Goal: Navigation & Orientation: Find specific page/section

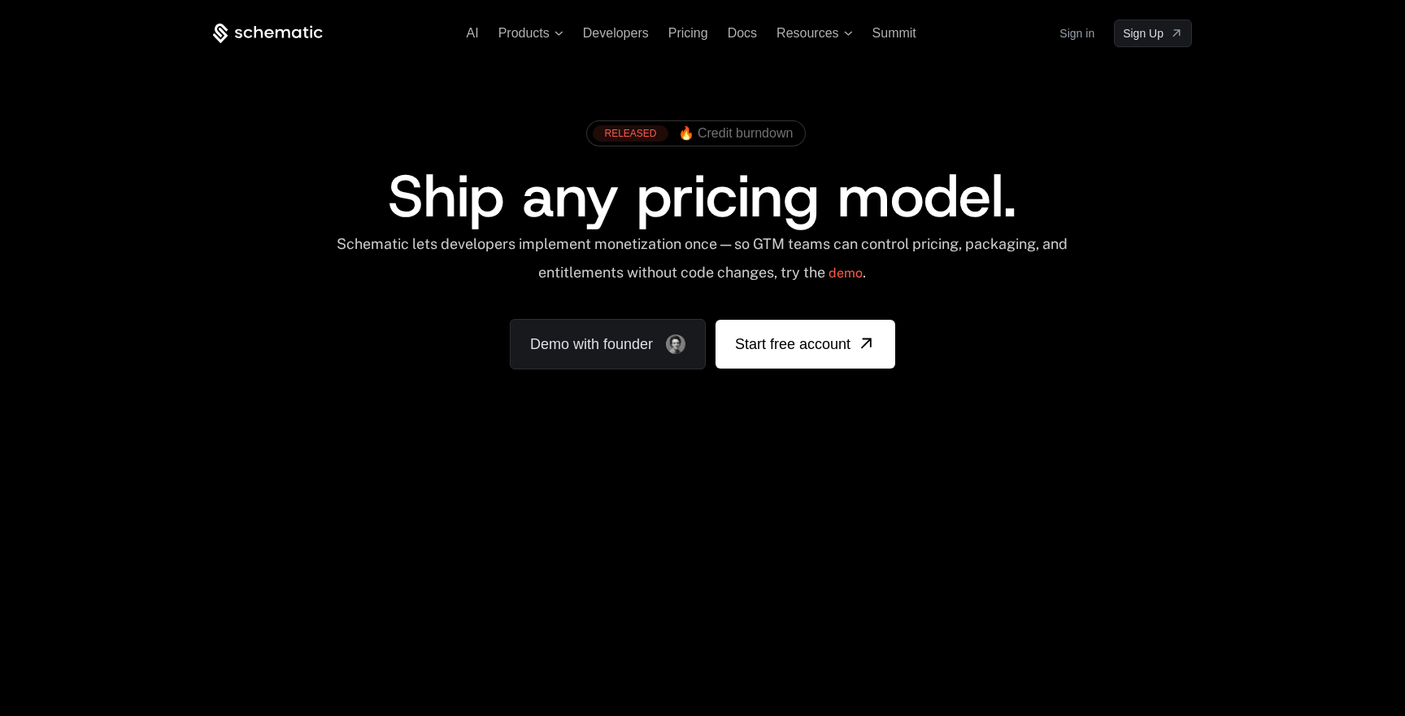
click at [1081, 37] on link "Sign in" at bounding box center [1077, 33] width 35 height 26
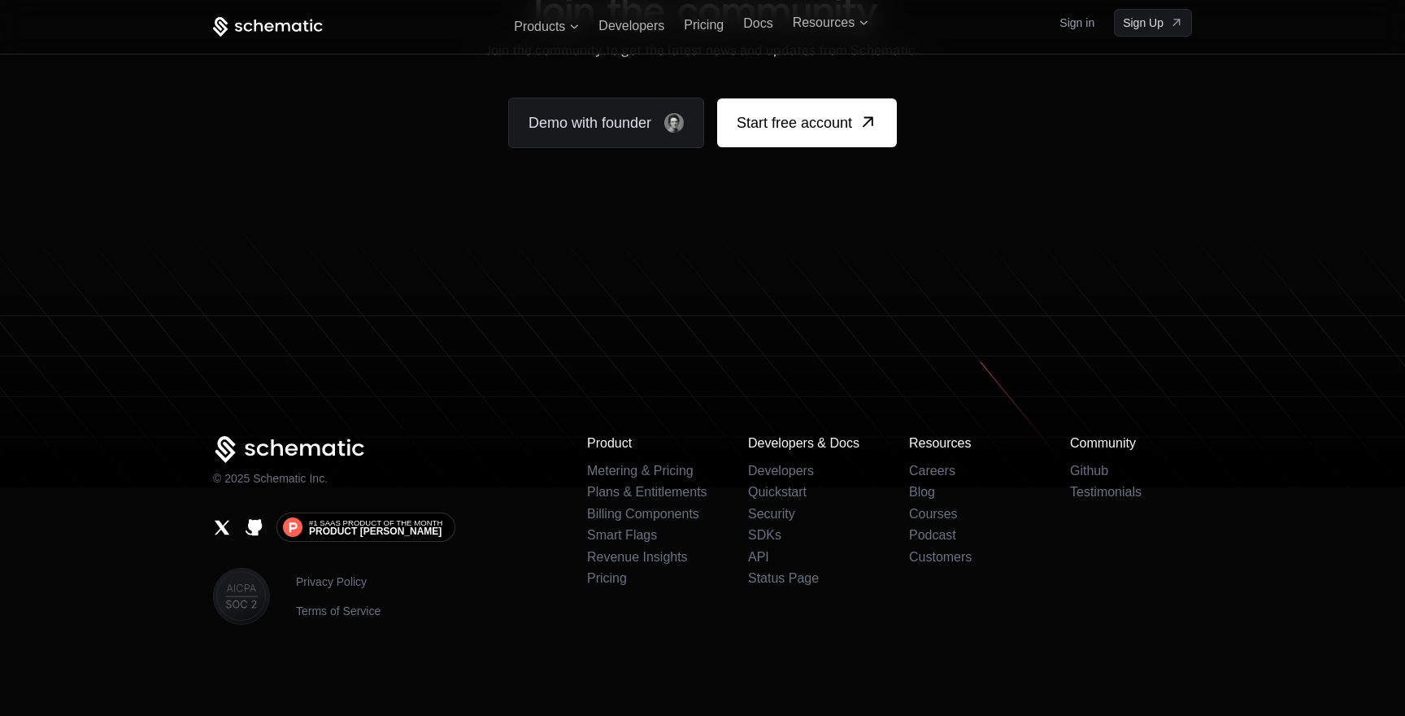
scroll to position [9928, 0]
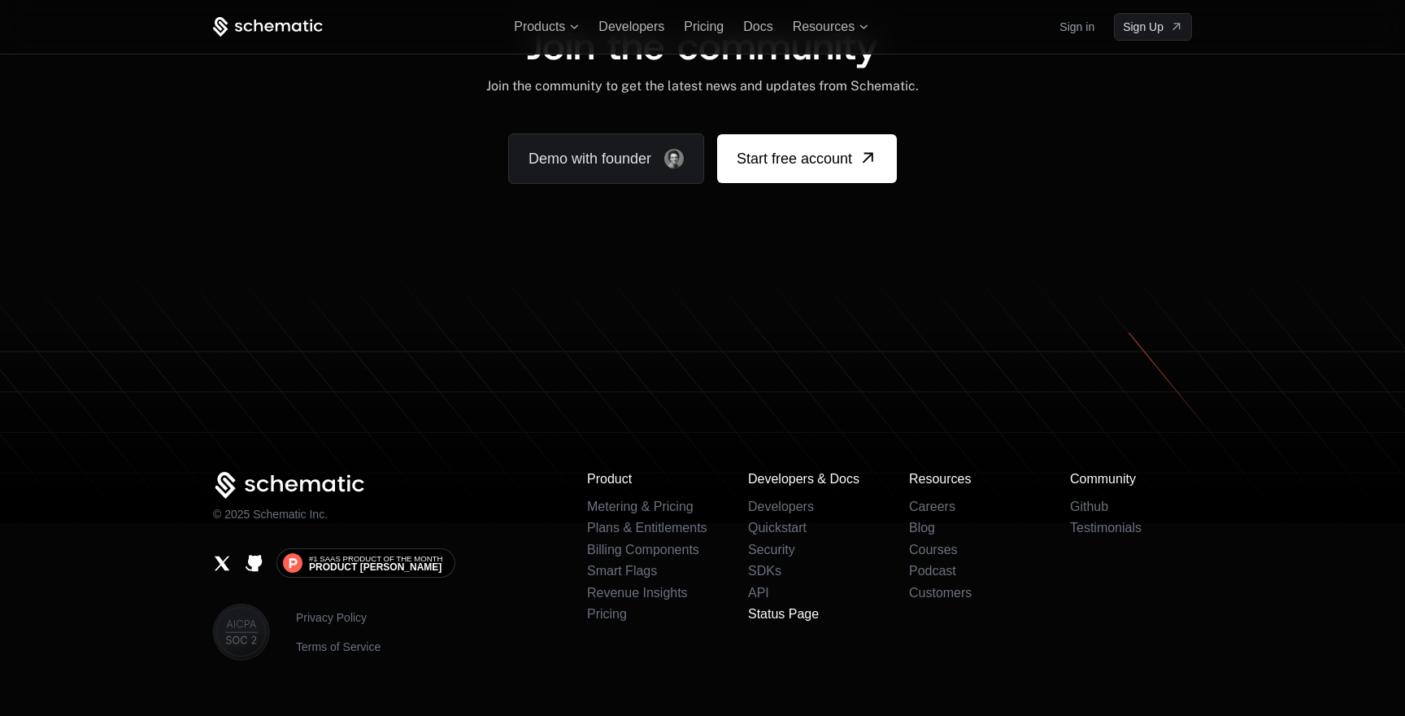
click at [797, 614] on link "Status Page" at bounding box center [783, 614] width 71 height 14
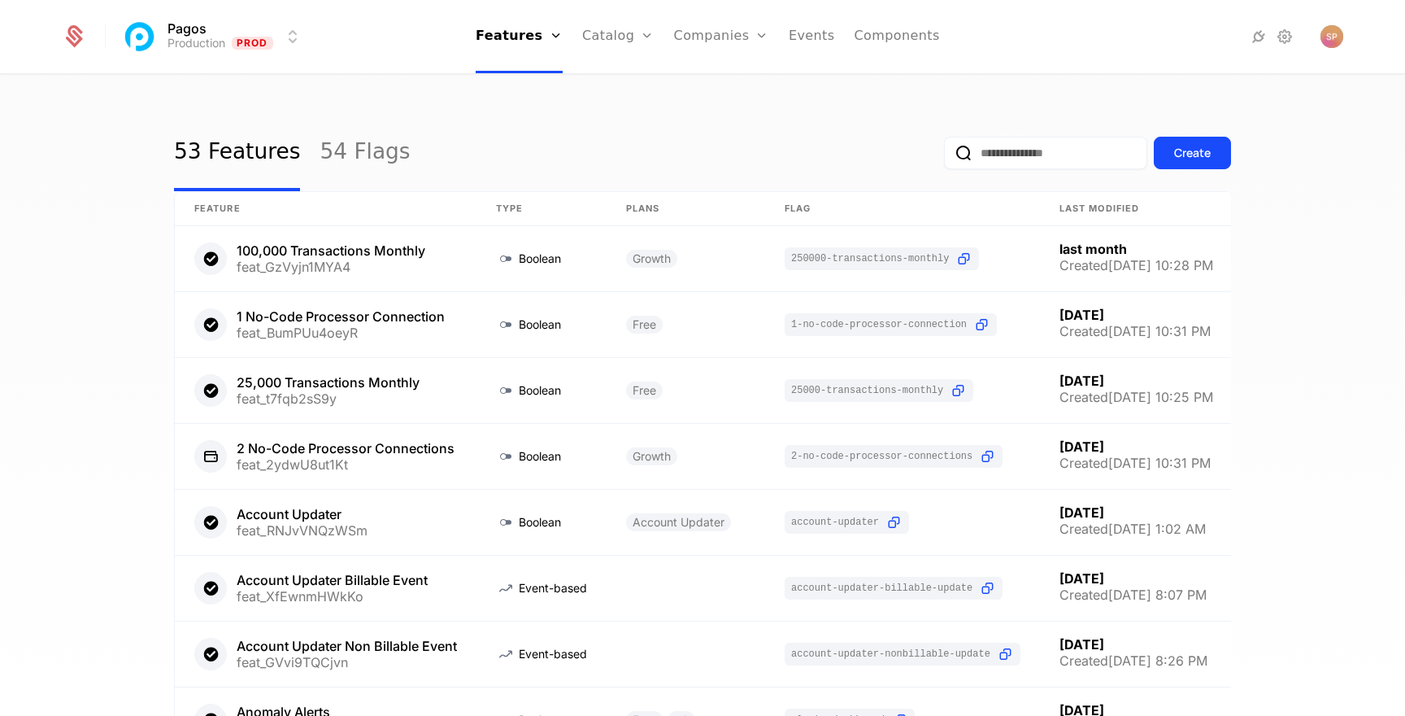
click at [804, 42] on link "Events" at bounding box center [812, 36] width 46 height 73
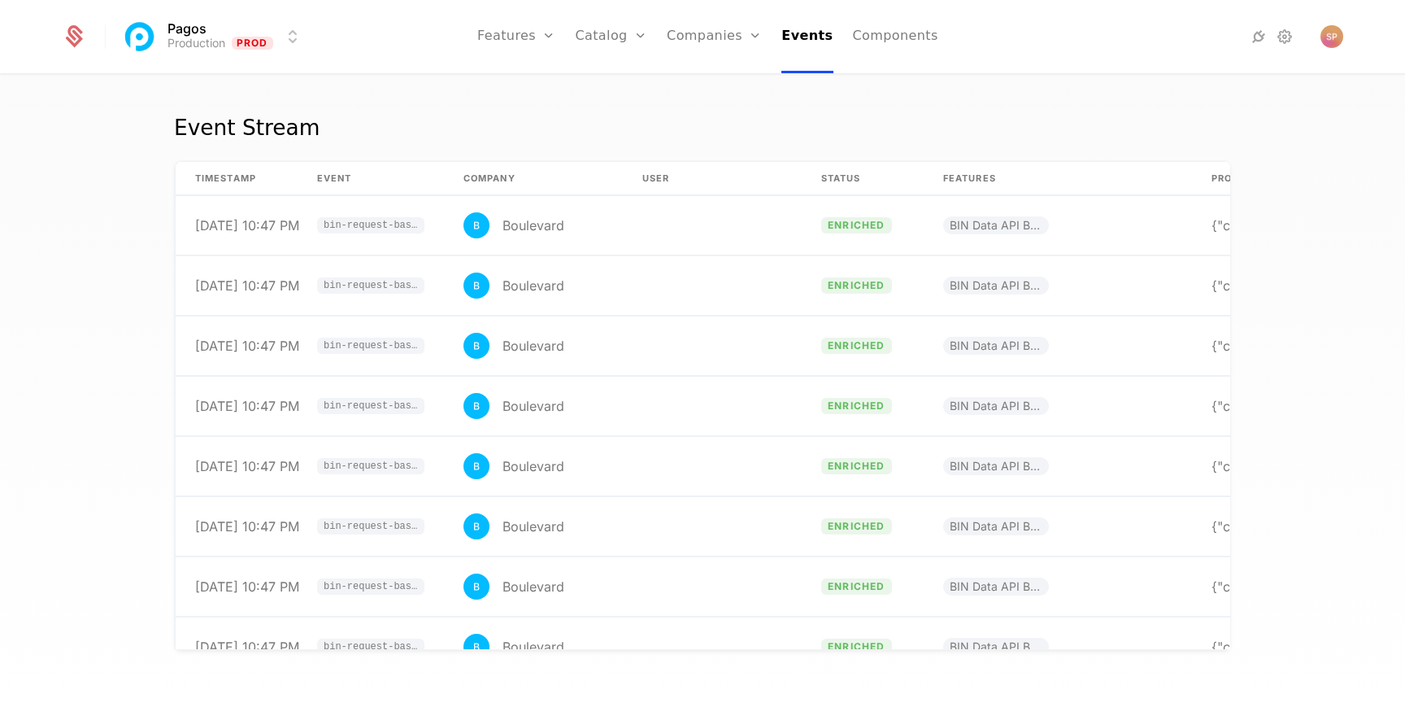
click at [516, 28] on link "Features" at bounding box center [516, 36] width 78 height 73
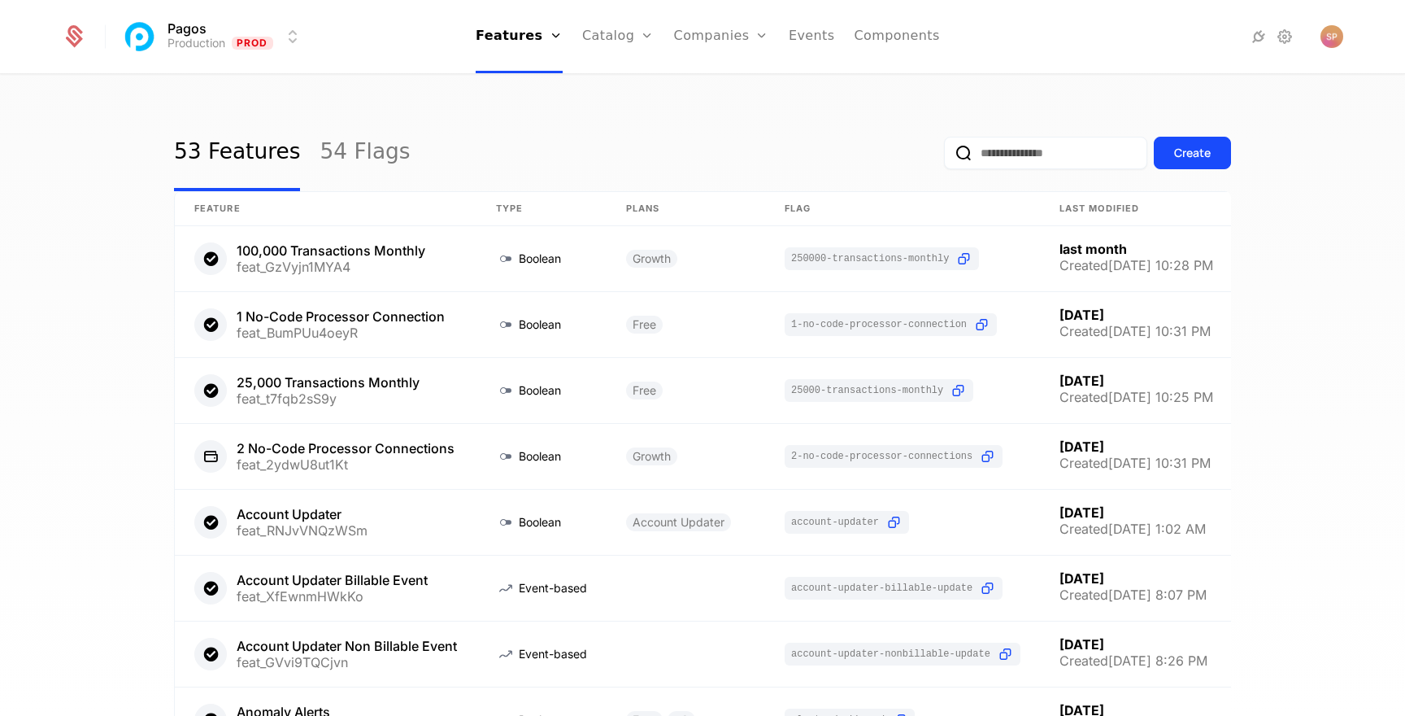
click at [808, 46] on link "Events" at bounding box center [812, 36] width 46 height 73
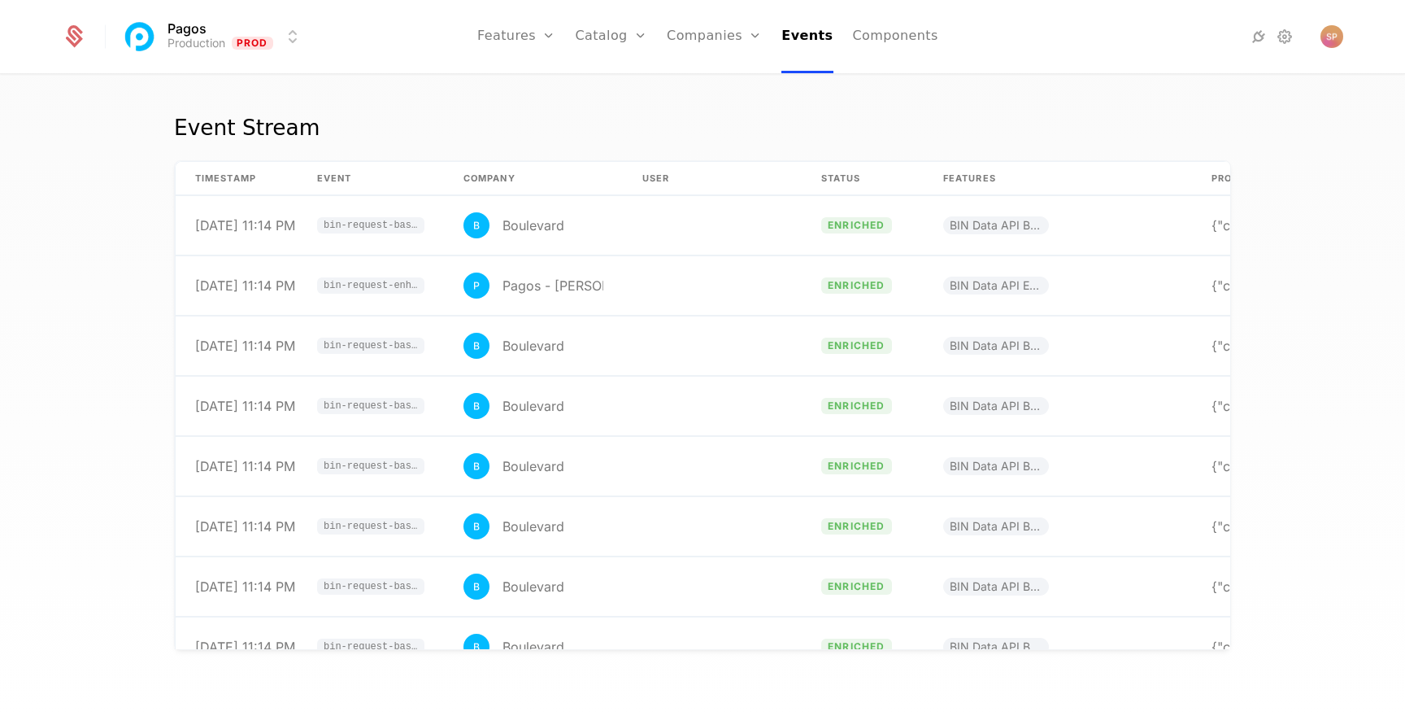
click at [1283, 41] on icon at bounding box center [1285, 37] width 20 height 20
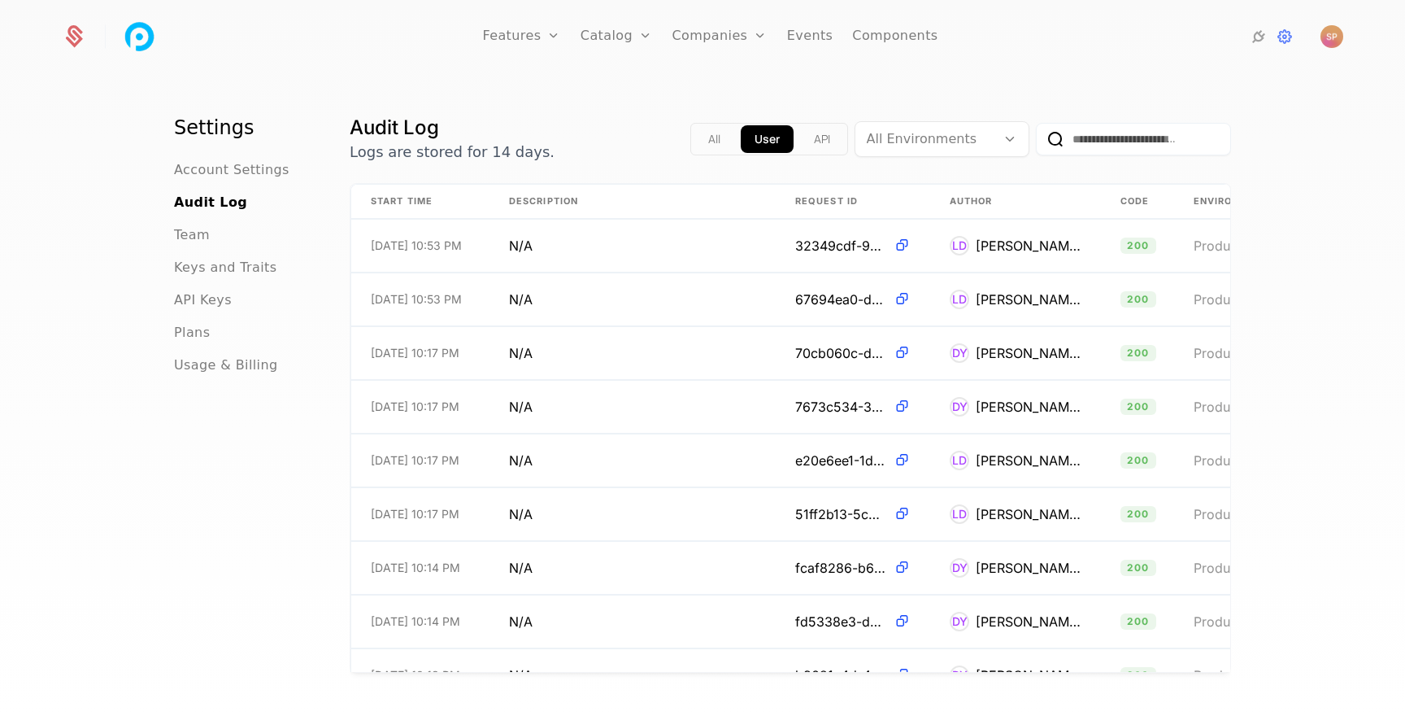
click at [213, 365] on span "Usage & Billing" at bounding box center [226, 365] width 104 height 20
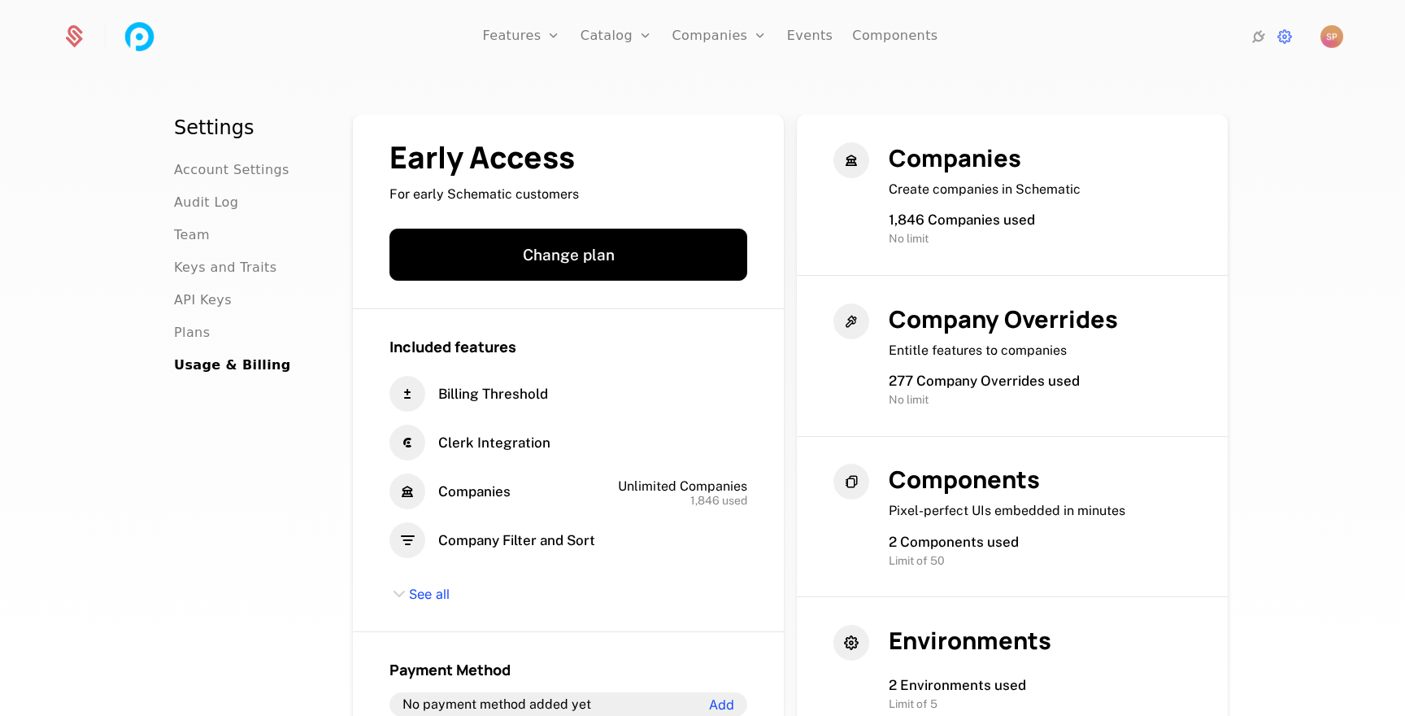
click at [805, 38] on link "Events" at bounding box center [810, 36] width 46 height 73
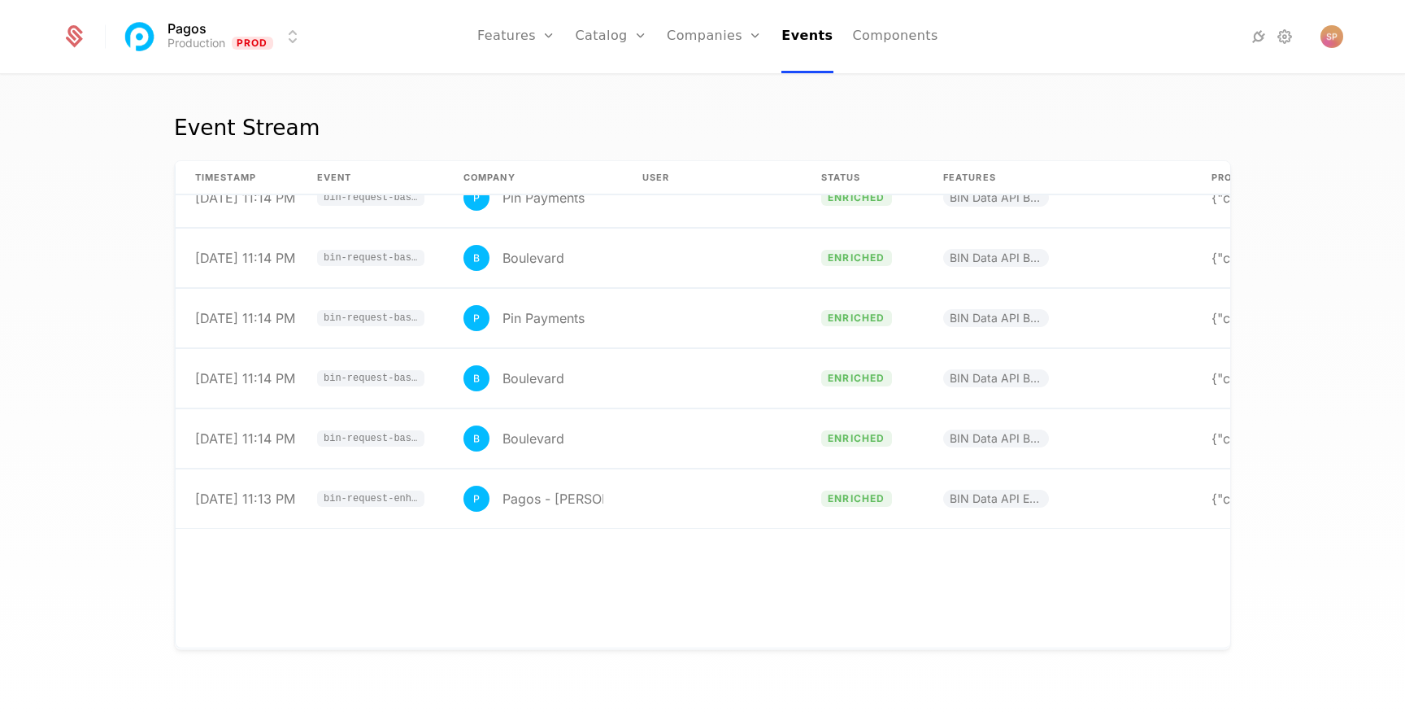
scroll to position [2554, 0]
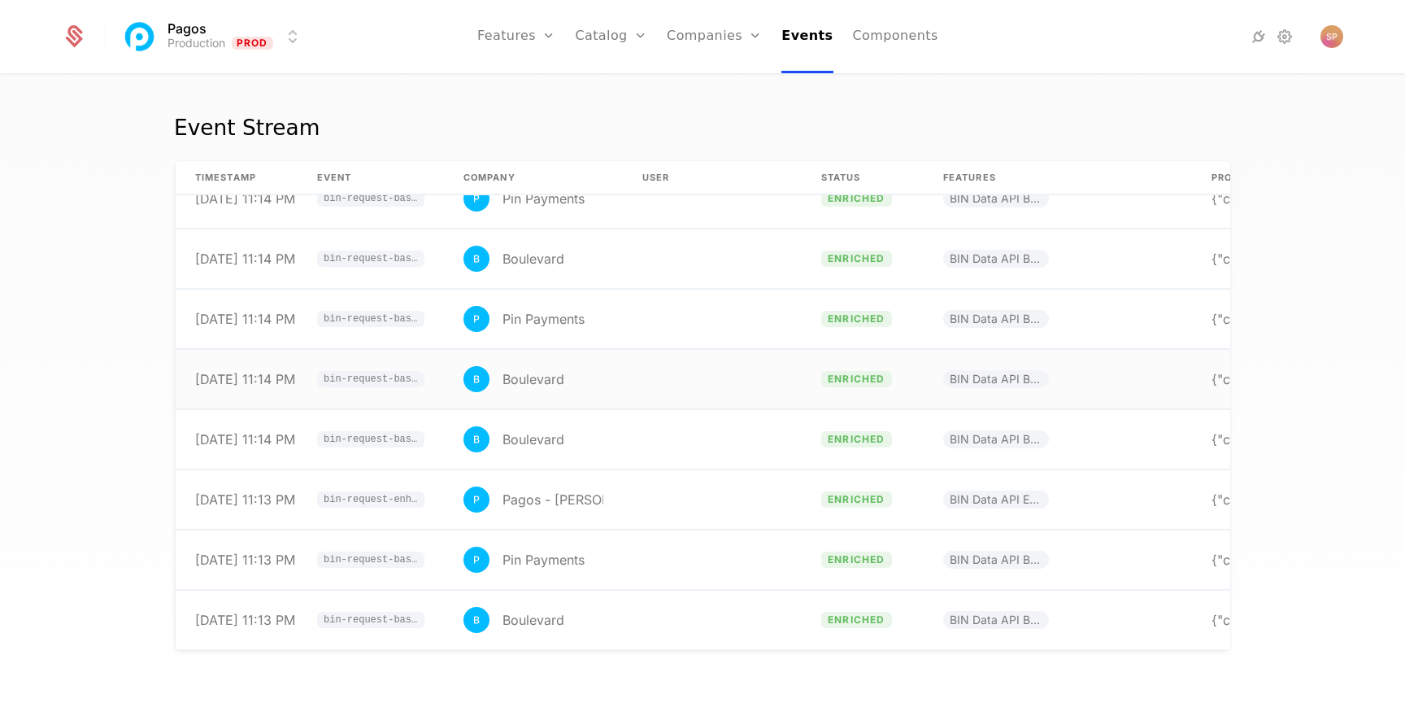
click at [740, 403] on td at bounding box center [712, 379] width 179 height 59
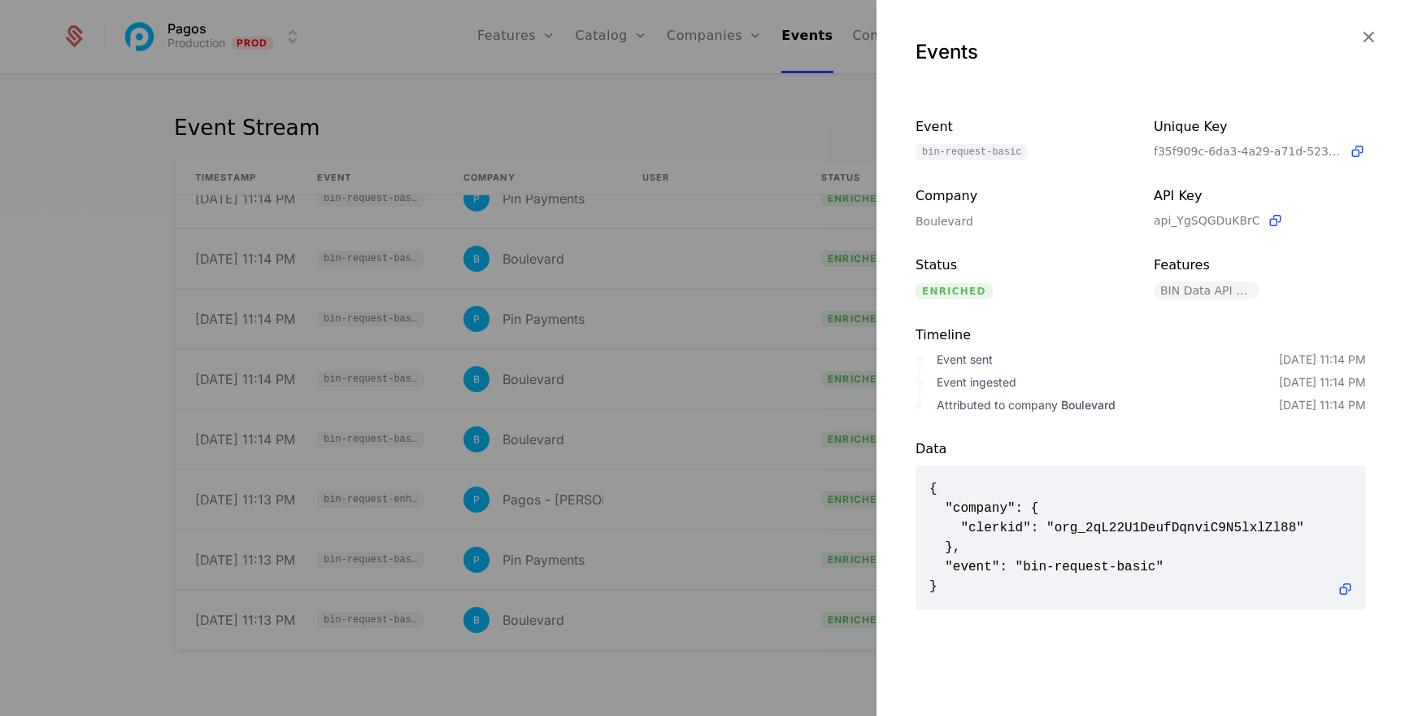
click at [1365, 36] on icon "button" at bounding box center [1368, 36] width 21 height 21
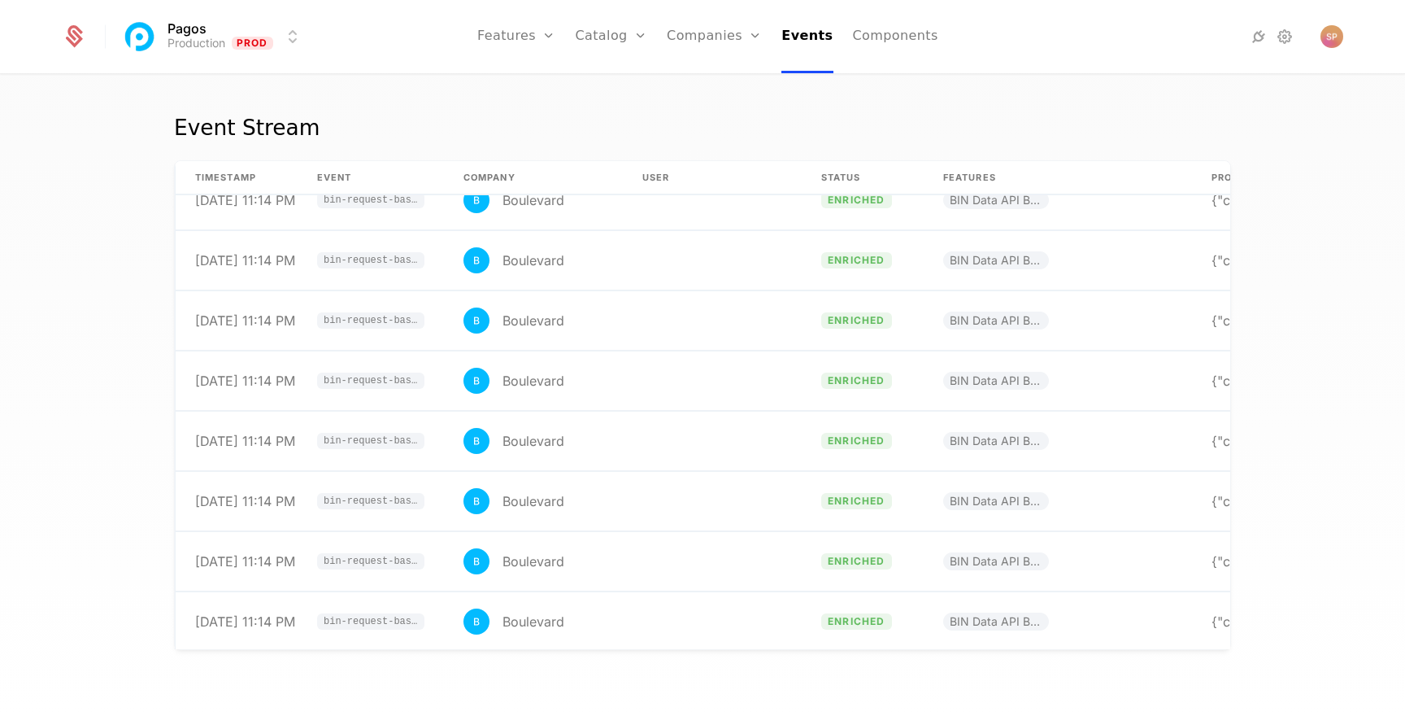
scroll to position [0, 0]
